Goal: Task Accomplishment & Management: Complete application form

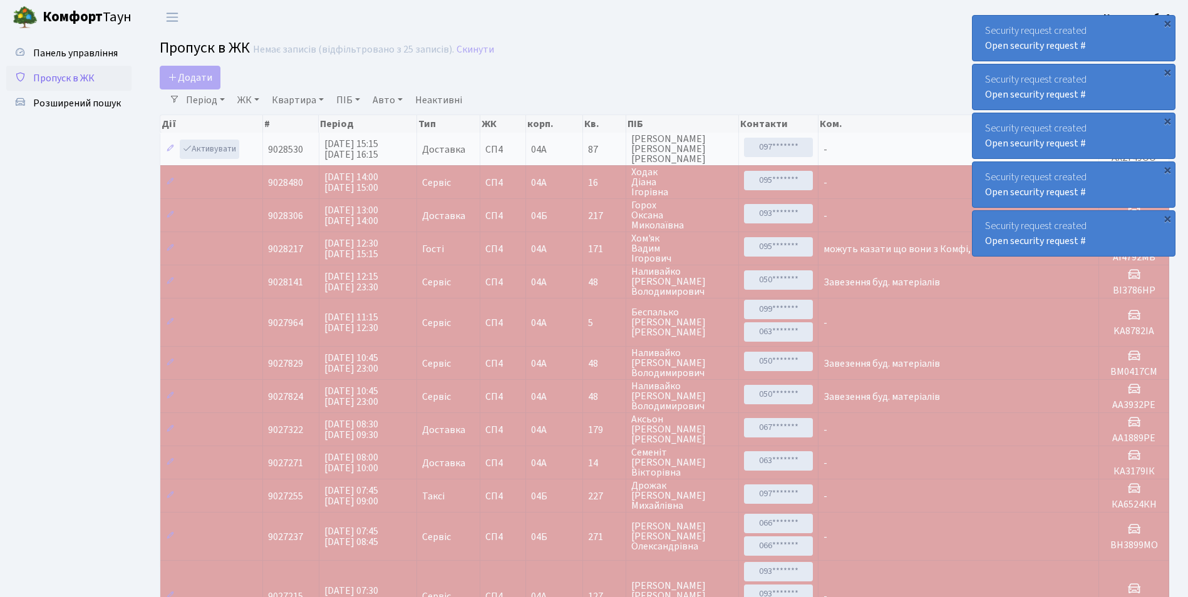
select select "25"
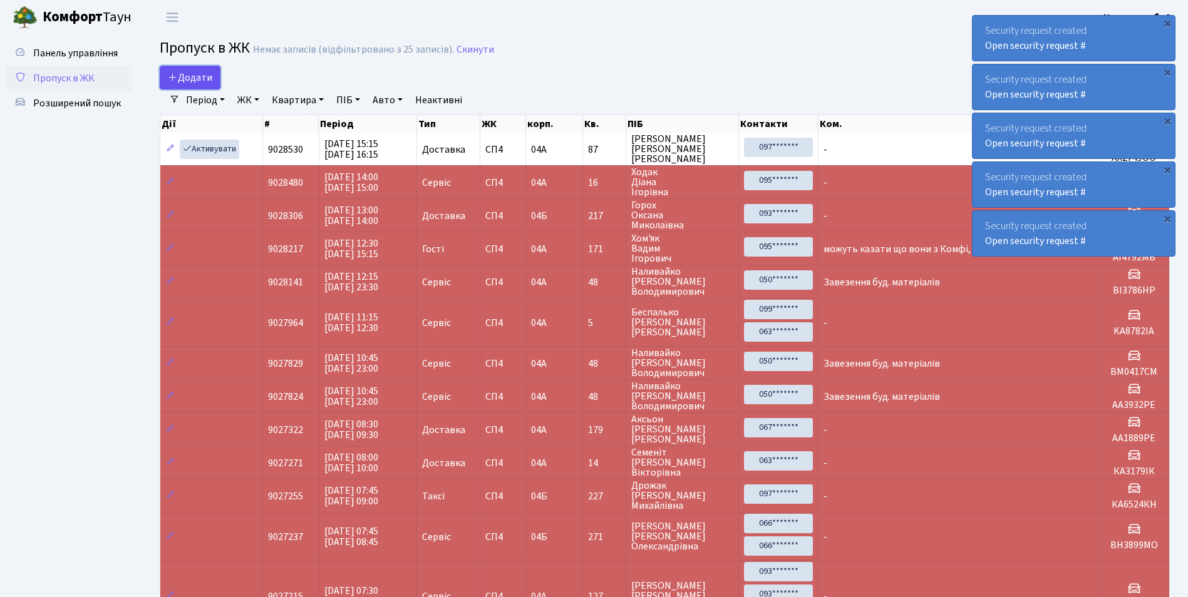
click at [196, 76] on span "Додати" at bounding box center [190, 78] width 44 height 14
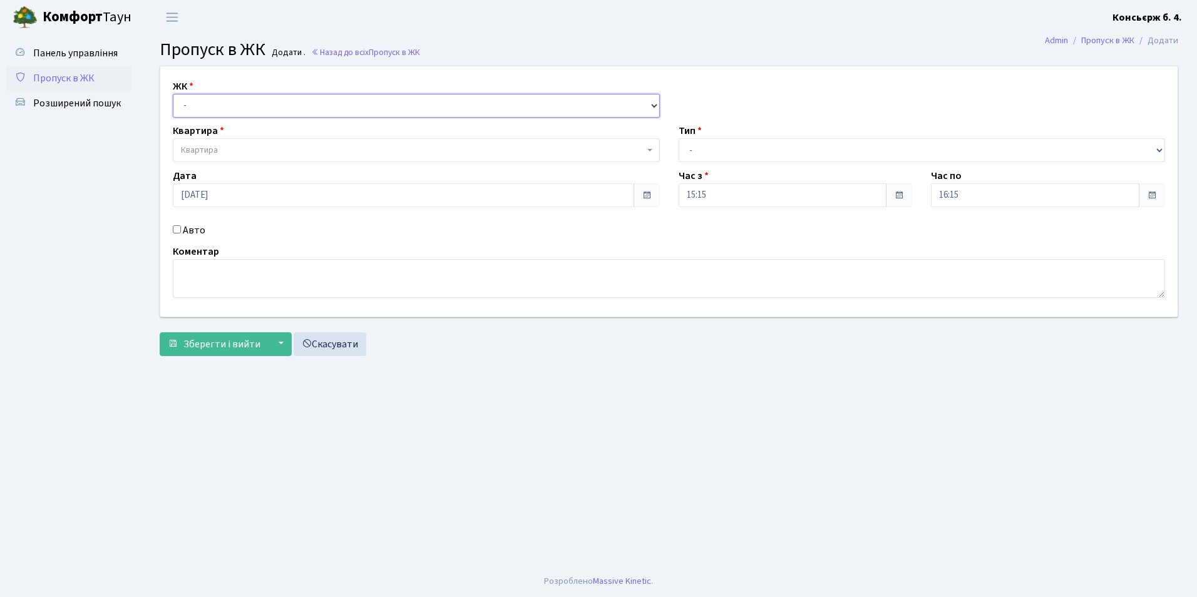
click at [203, 101] on select "- [STREET_ADDRESS]" at bounding box center [416, 106] width 487 height 24
select select "325"
click at [173, 94] on select "- СП4, Столичне шосе, 5" at bounding box center [416, 106] width 487 height 24
select select
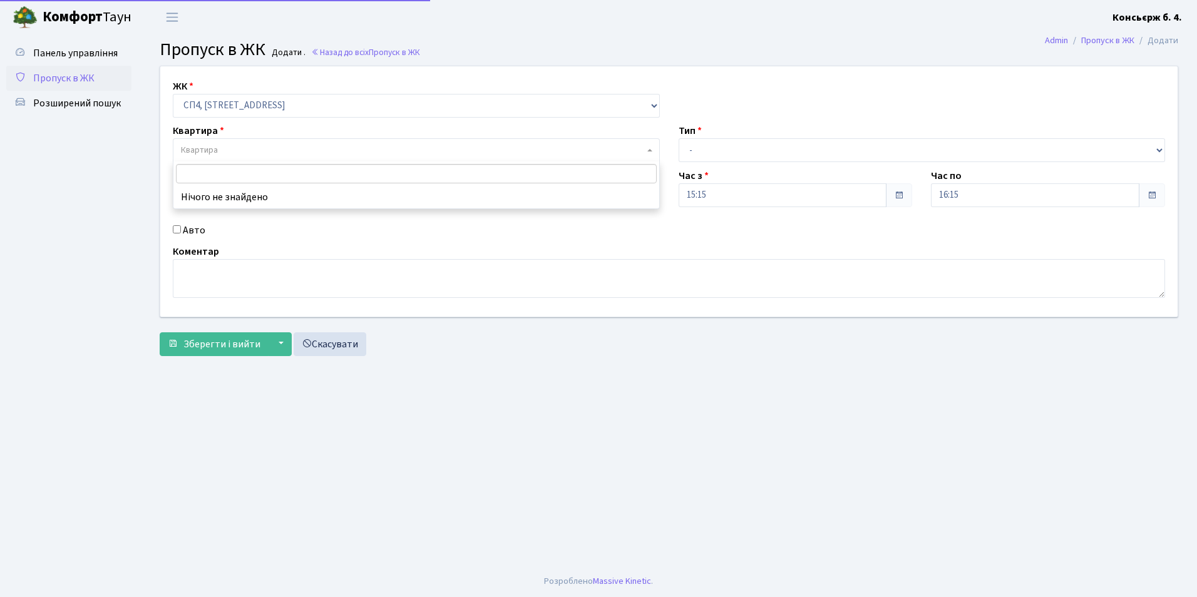
click at [208, 150] on span "Квартира" at bounding box center [199, 150] width 37 height 13
type input "2"
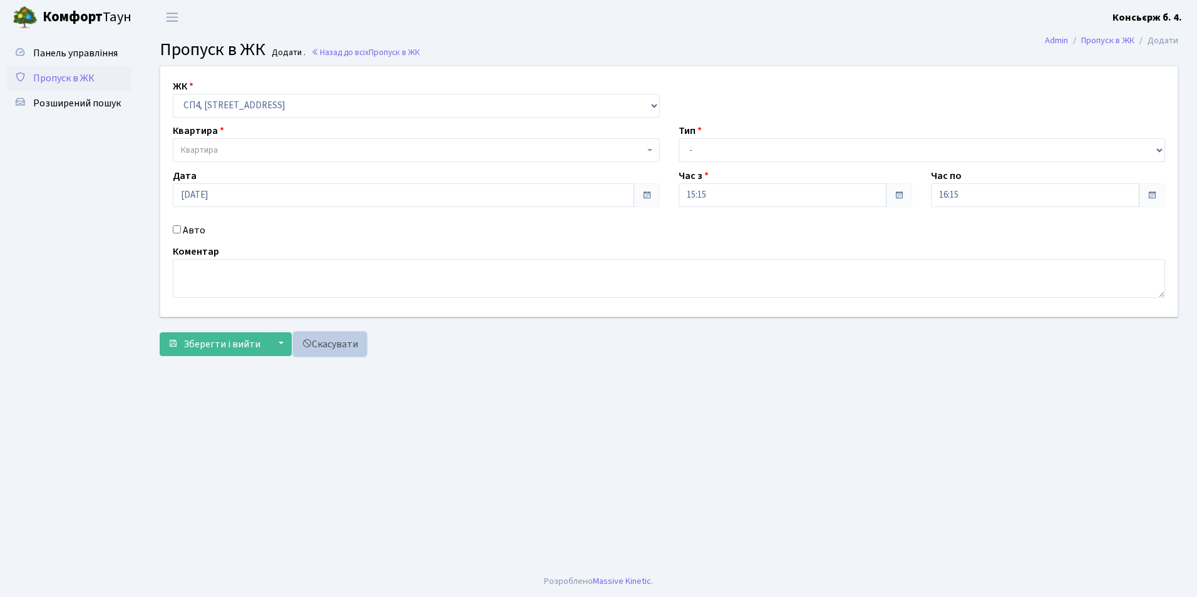
click at [329, 344] on link "Скасувати" at bounding box center [330, 344] width 73 height 24
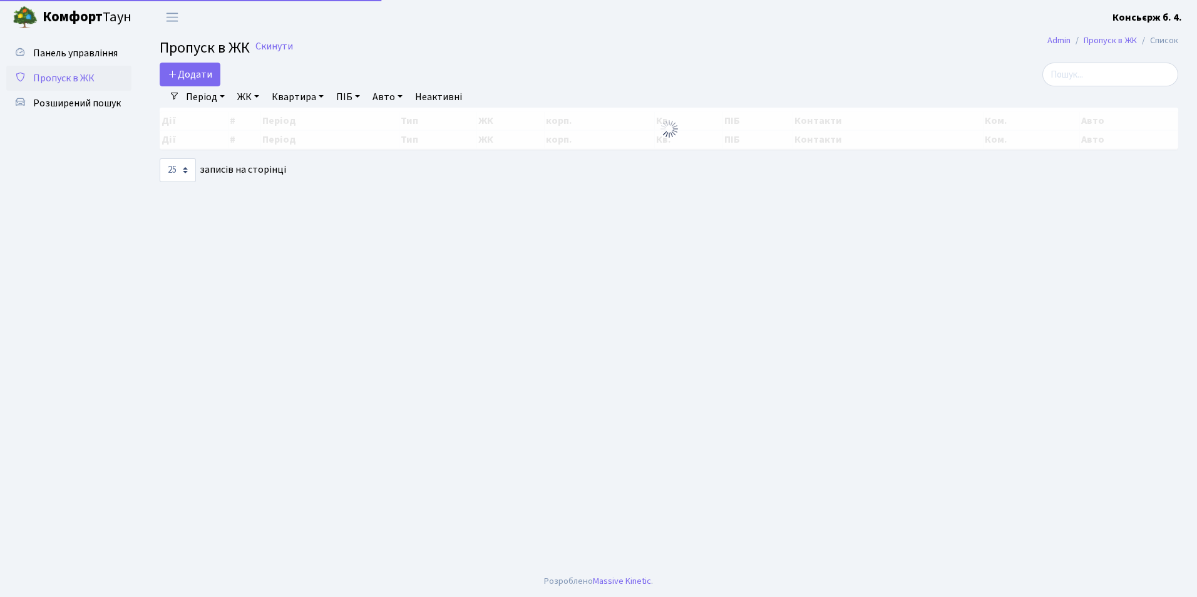
select select "25"
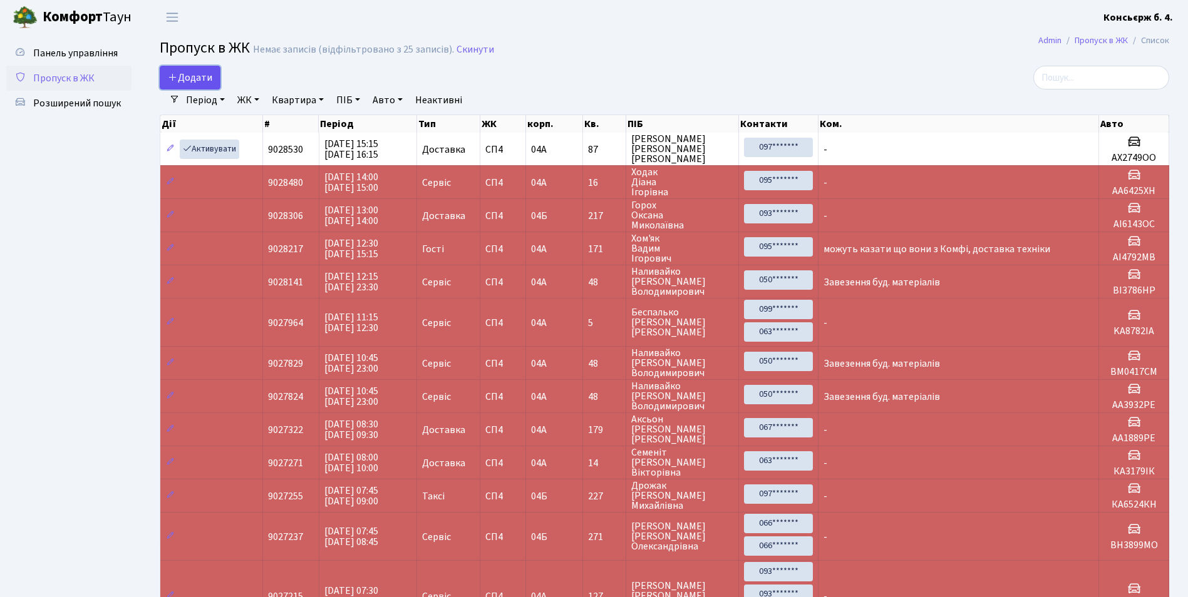
click at [193, 80] on span "Додати" at bounding box center [190, 78] width 44 height 14
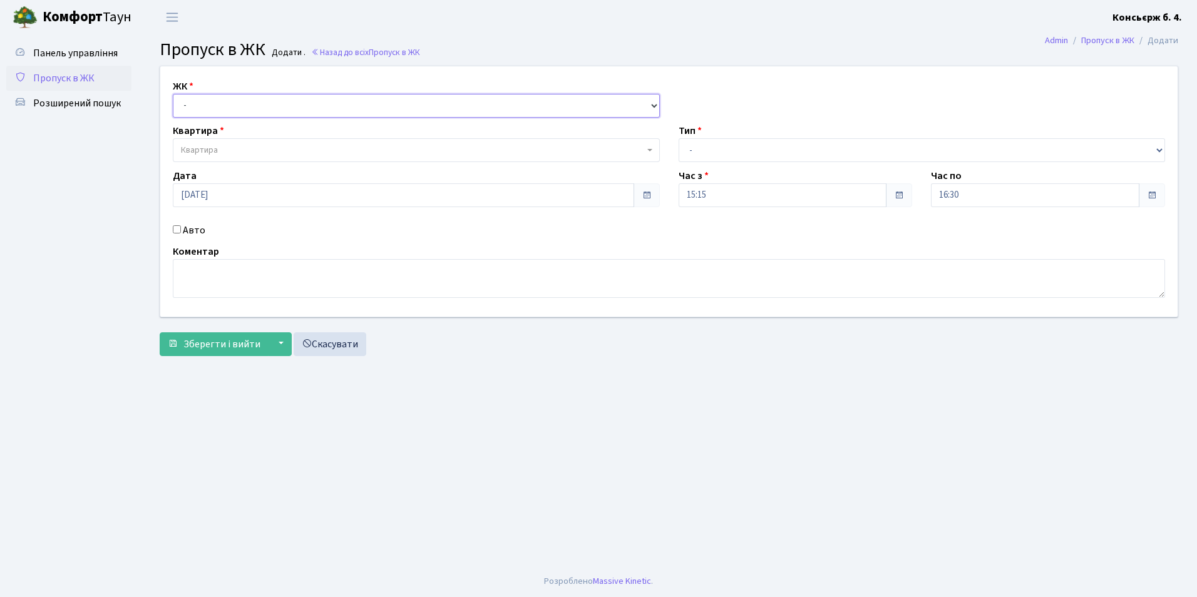
click at [197, 106] on select "- СП4, Столичне шосе, 5" at bounding box center [416, 106] width 487 height 24
select select "325"
click at [173, 94] on select "- СП4, Столичне шосе, 5" at bounding box center [416, 106] width 487 height 24
select select
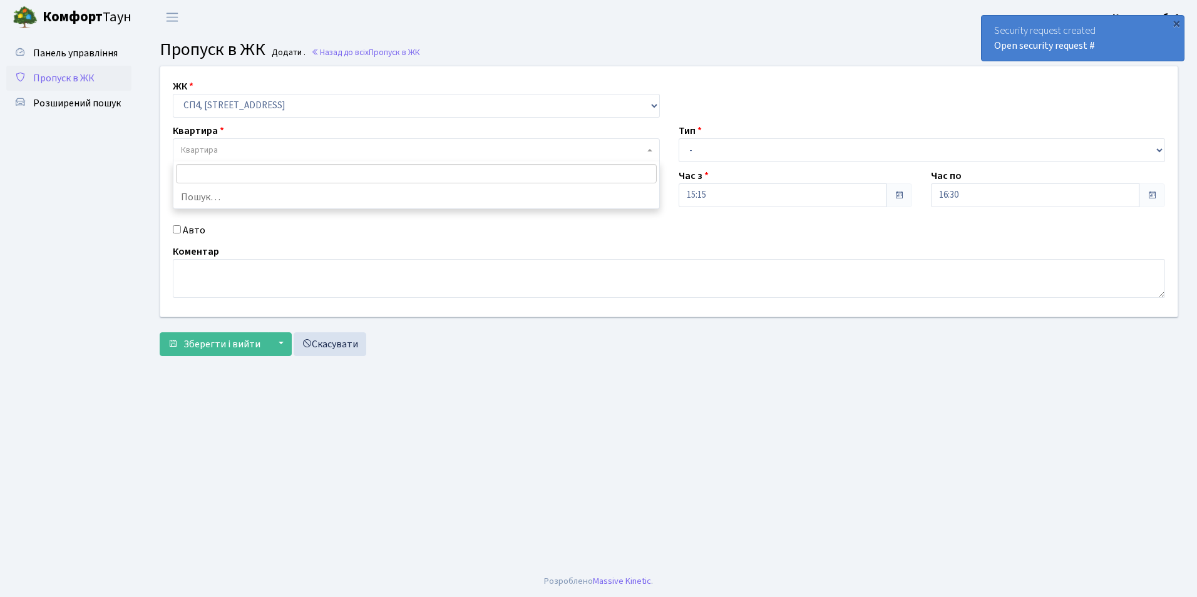
click at [208, 153] on span "Квартира" at bounding box center [199, 150] width 37 height 13
type input "5"
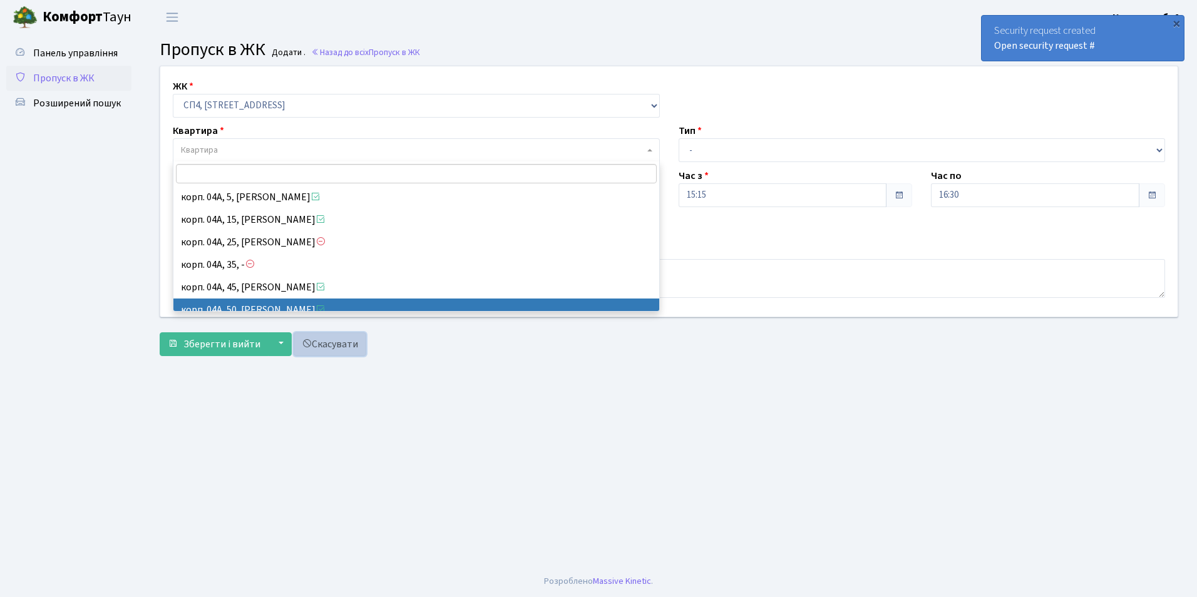
click at [331, 345] on link "Скасувати" at bounding box center [330, 344] width 73 height 24
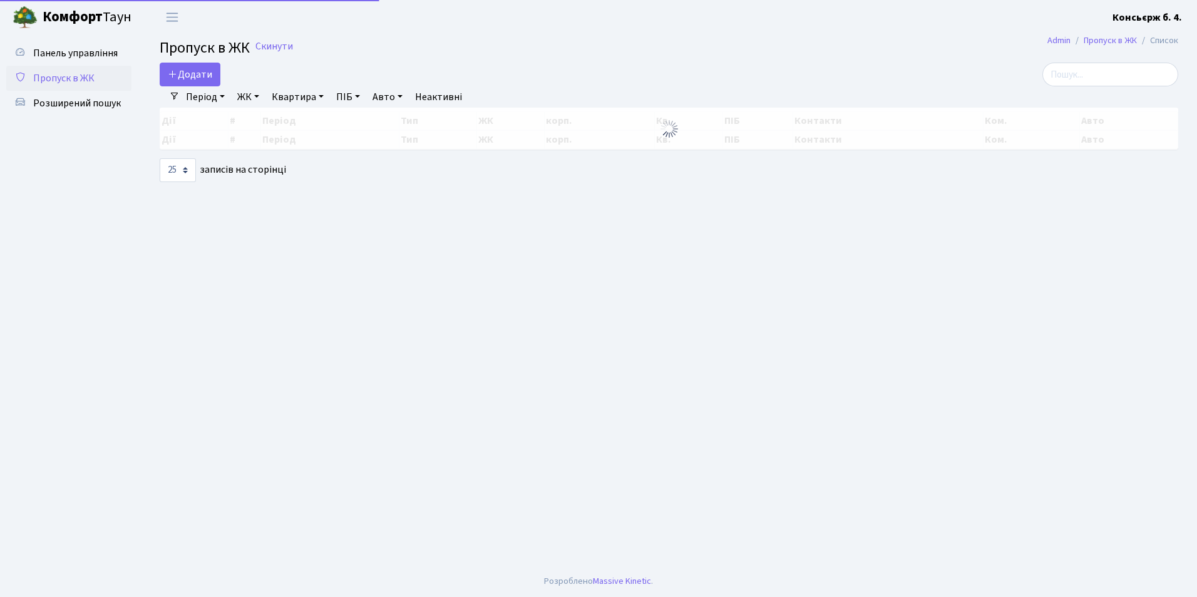
select select "25"
